Goal: Register for event/course

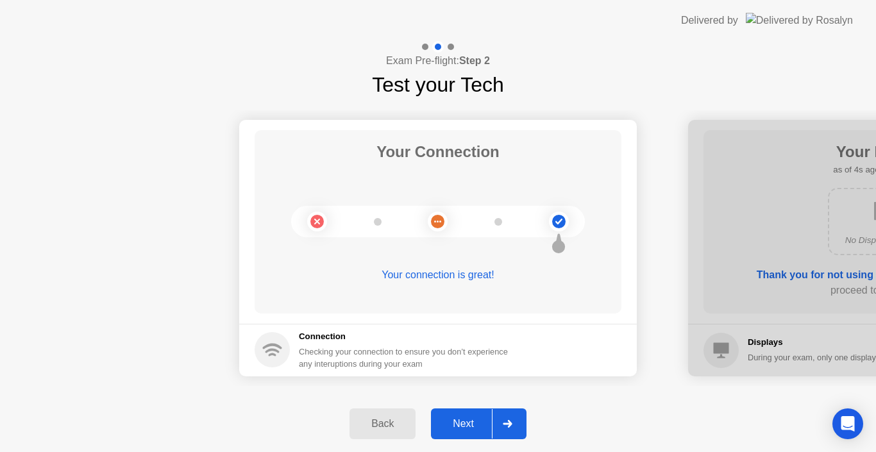
click at [511, 427] on icon at bounding box center [508, 424] width 10 height 8
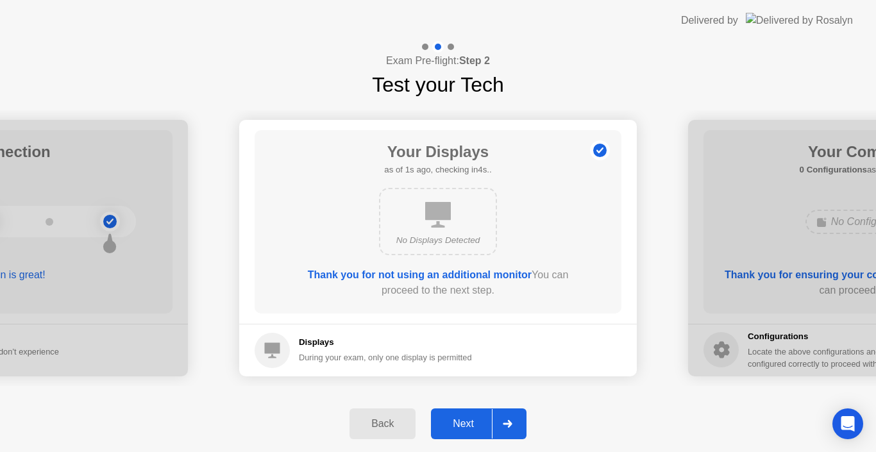
click at [512, 426] on icon at bounding box center [508, 424] width 10 height 8
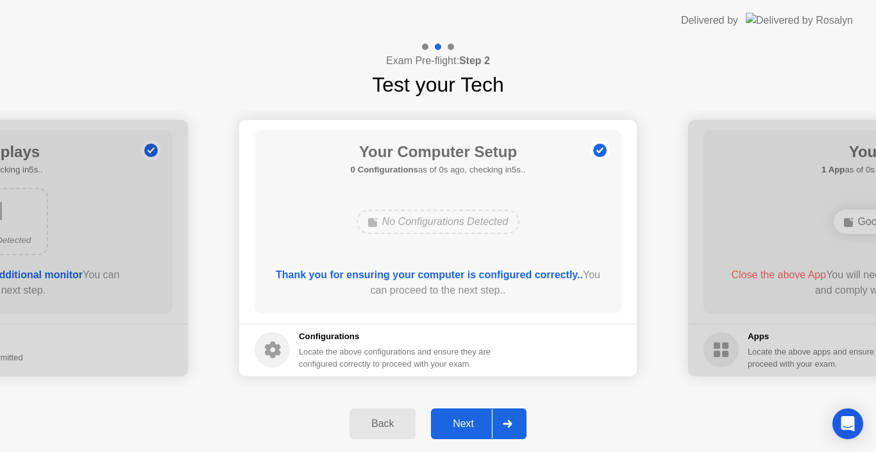
click at [512, 426] on icon at bounding box center [508, 424] width 10 height 8
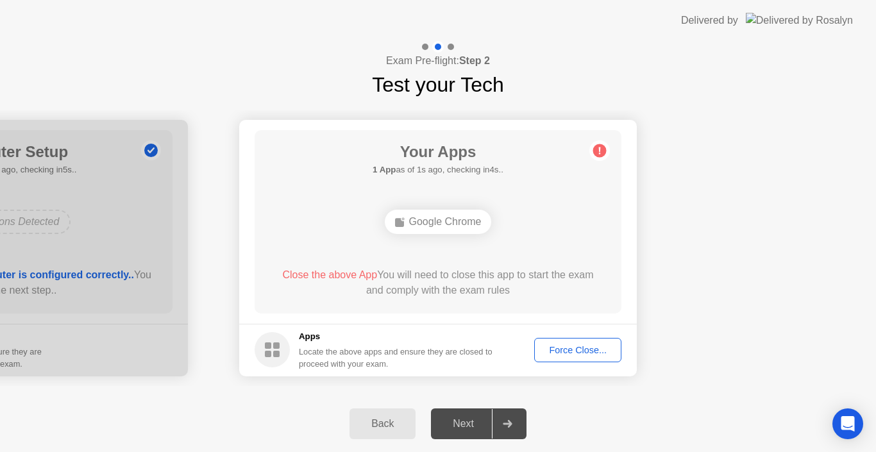
click at [588, 342] on button "Force Close..." at bounding box center [577, 350] width 87 height 24
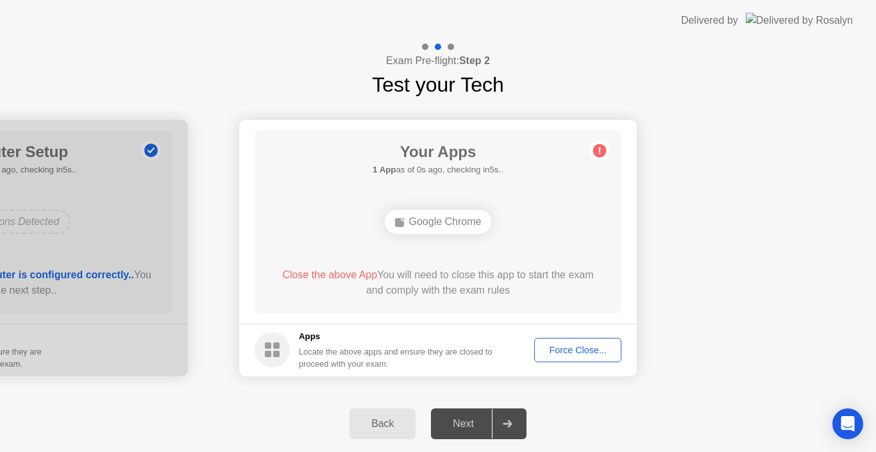
click at [570, 351] on div "Force Close..." at bounding box center [578, 350] width 78 height 10
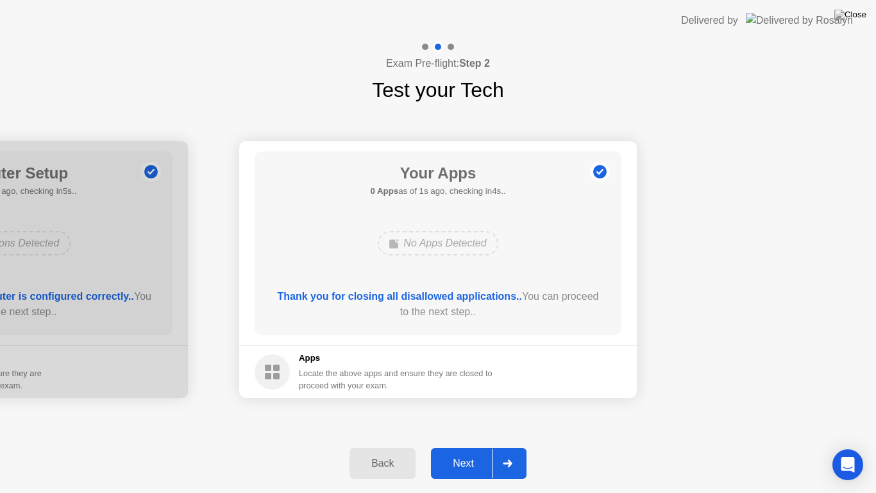
click at [522, 452] on div at bounding box center [507, 463] width 31 height 30
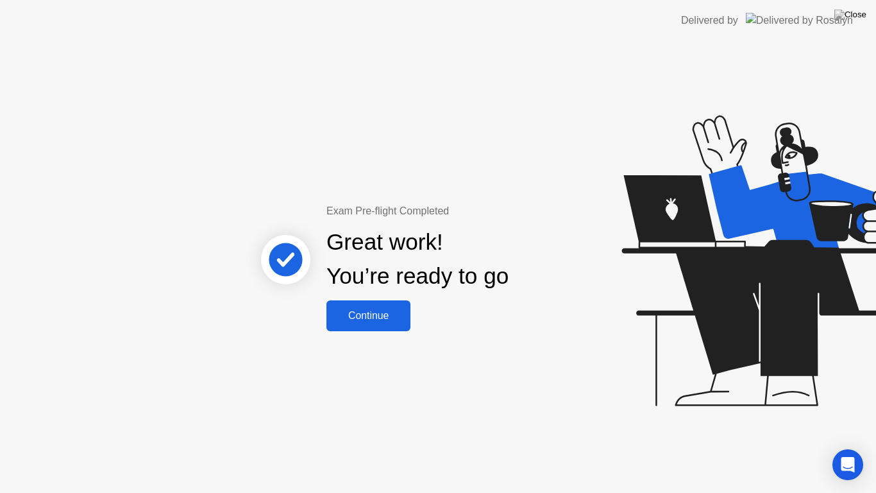
click at [378, 331] on div "Exam Pre-flight Completed Great work! You’re ready to go Continue" at bounding box center [438, 267] width 876 height 452
click at [387, 316] on div "Continue" at bounding box center [368, 316] width 76 height 12
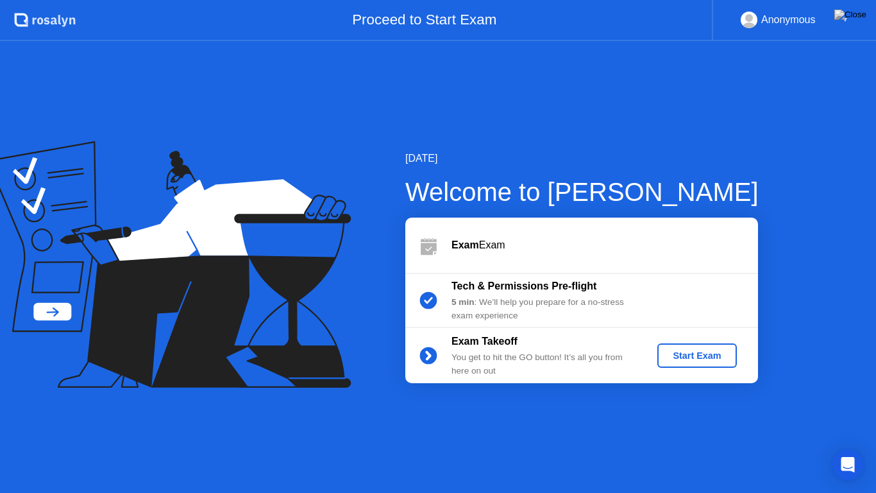
click at [686, 355] on div "Start Exam" at bounding box center [697, 355] width 69 height 10
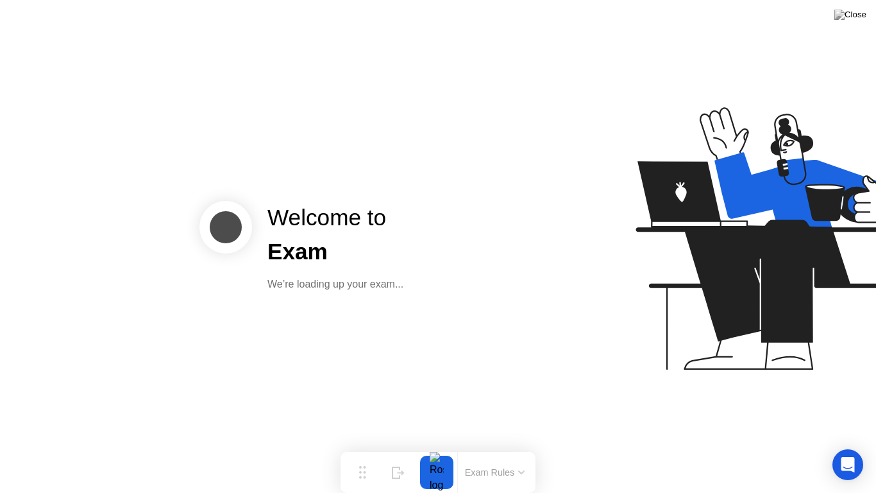
click at [347, 288] on div "We’re loading up your exam..." at bounding box center [335, 283] width 136 height 15
click at [347, 289] on div "We’re loading up your exam..." at bounding box center [335, 283] width 136 height 15
click at [348, 289] on div "We’re loading up your exam..." at bounding box center [335, 283] width 136 height 15
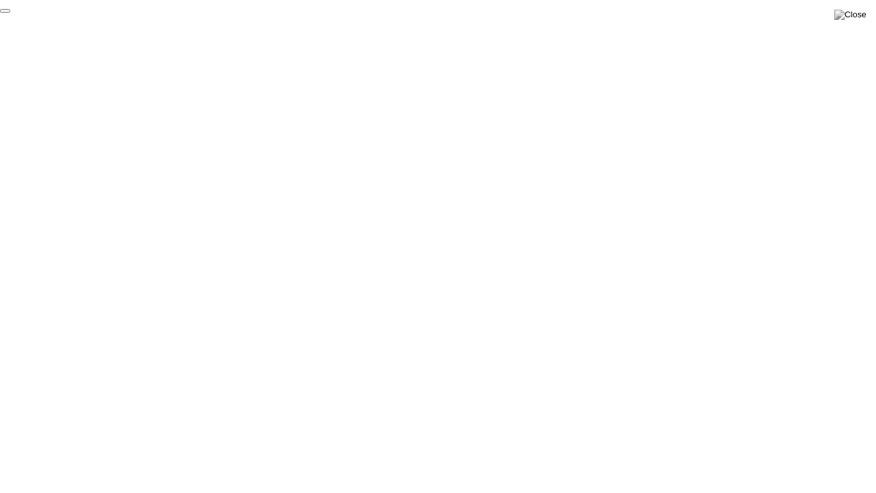
click div "End Proctoring Session"
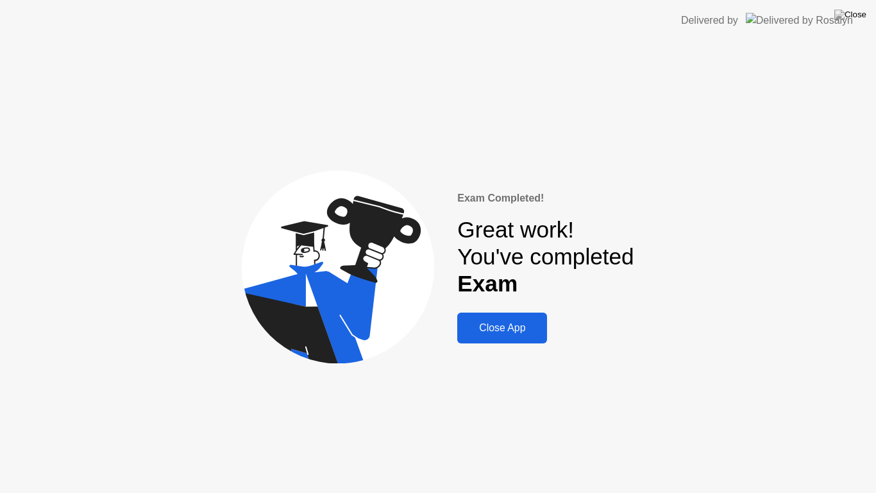
click at [501, 337] on button "Close App" at bounding box center [502, 327] width 90 height 31
